Goal: Book appointment/travel/reservation

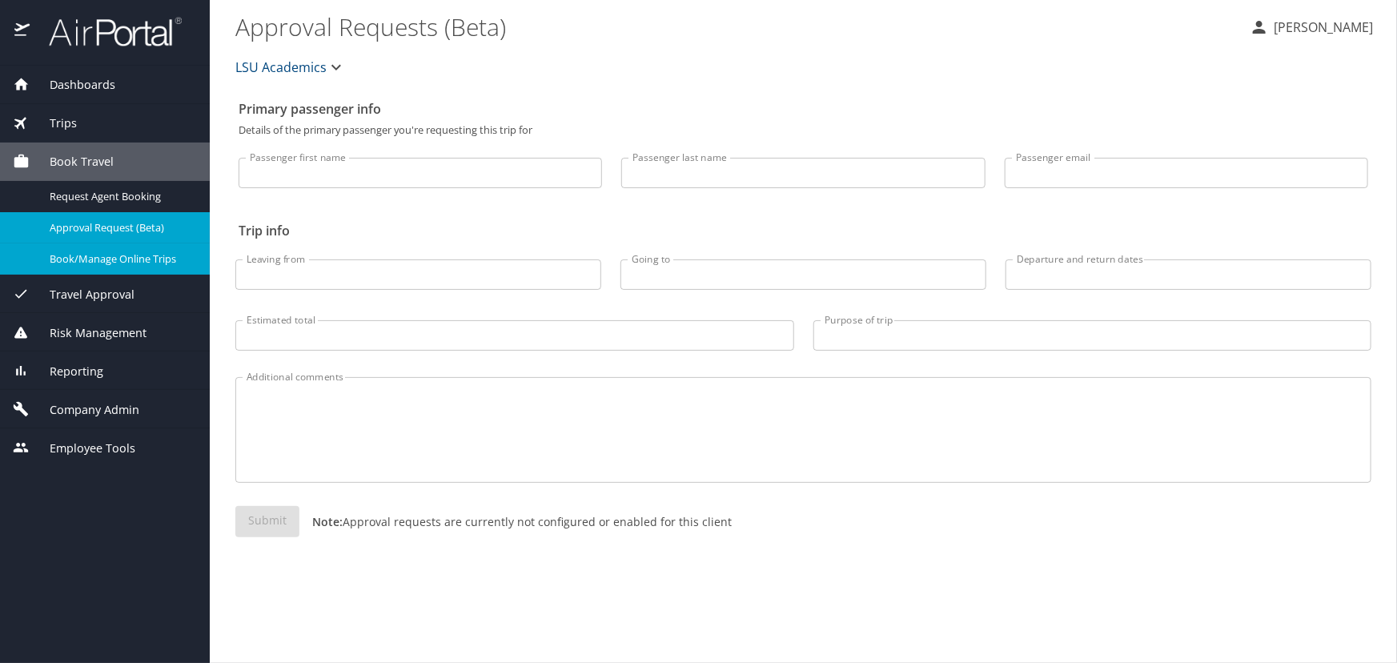
click at [134, 258] on span "Book/Manage Online Trips" at bounding box center [120, 258] width 141 height 15
